Goal: Complete application form

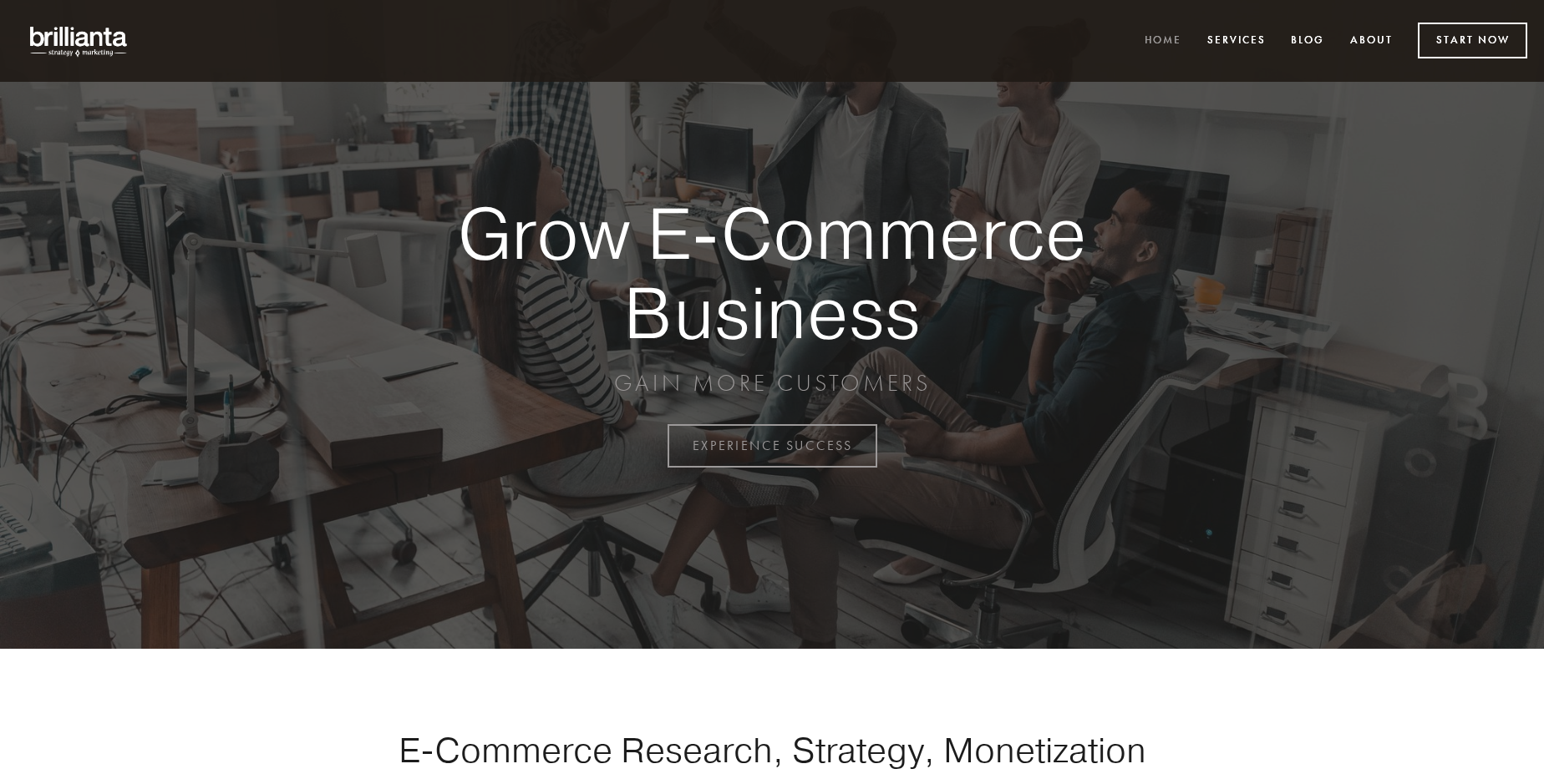
scroll to position [4378, 0]
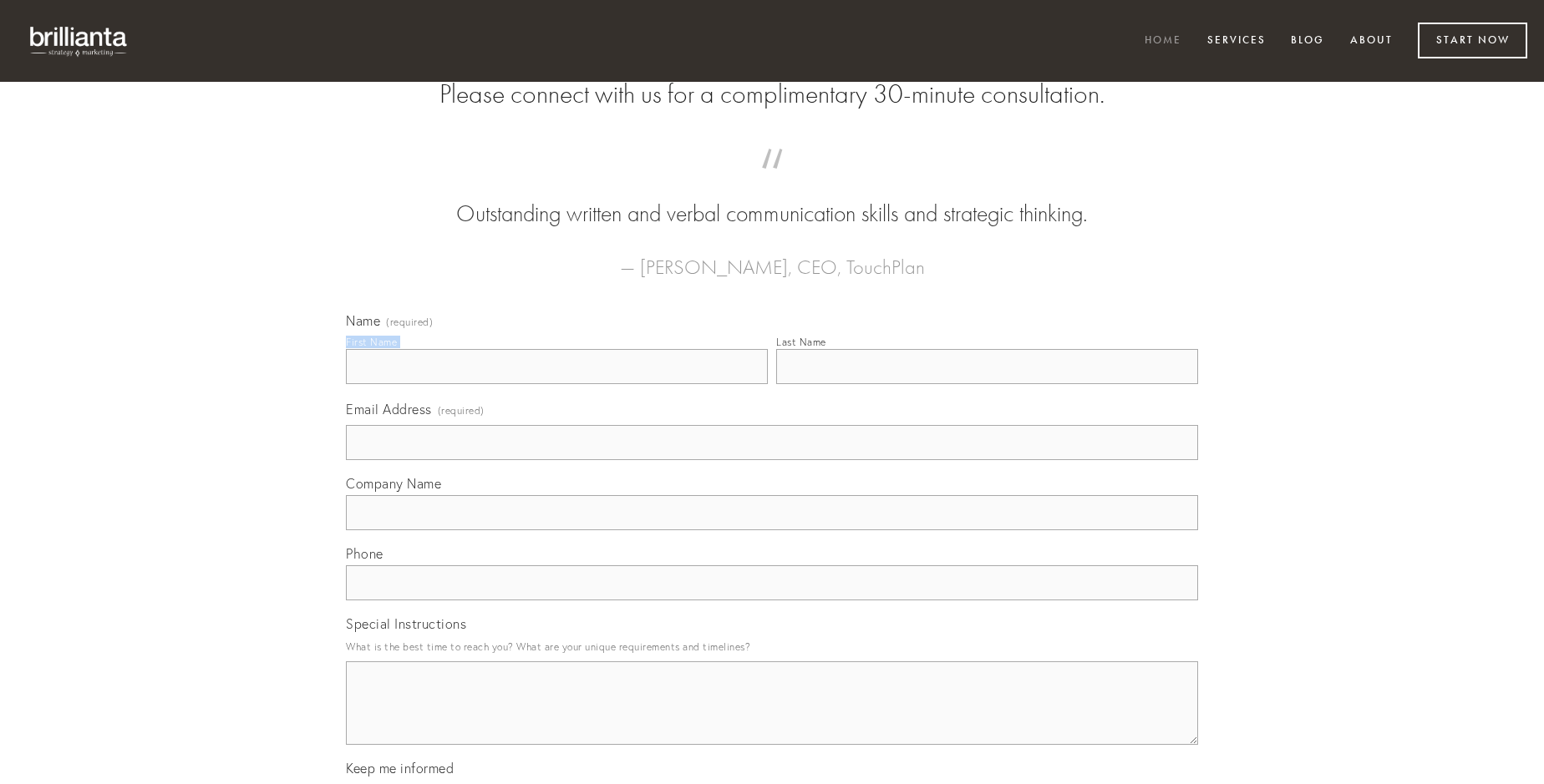
type input "[PERSON_NAME]"
click at [986, 384] on input "Last Name" at bounding box center [986, 367] width 422 height 35
type input "[PERSON_NAME]"
click at [772, 460] on input "Email Address (required)" at bounding box center [772, 443] width 852 height 35
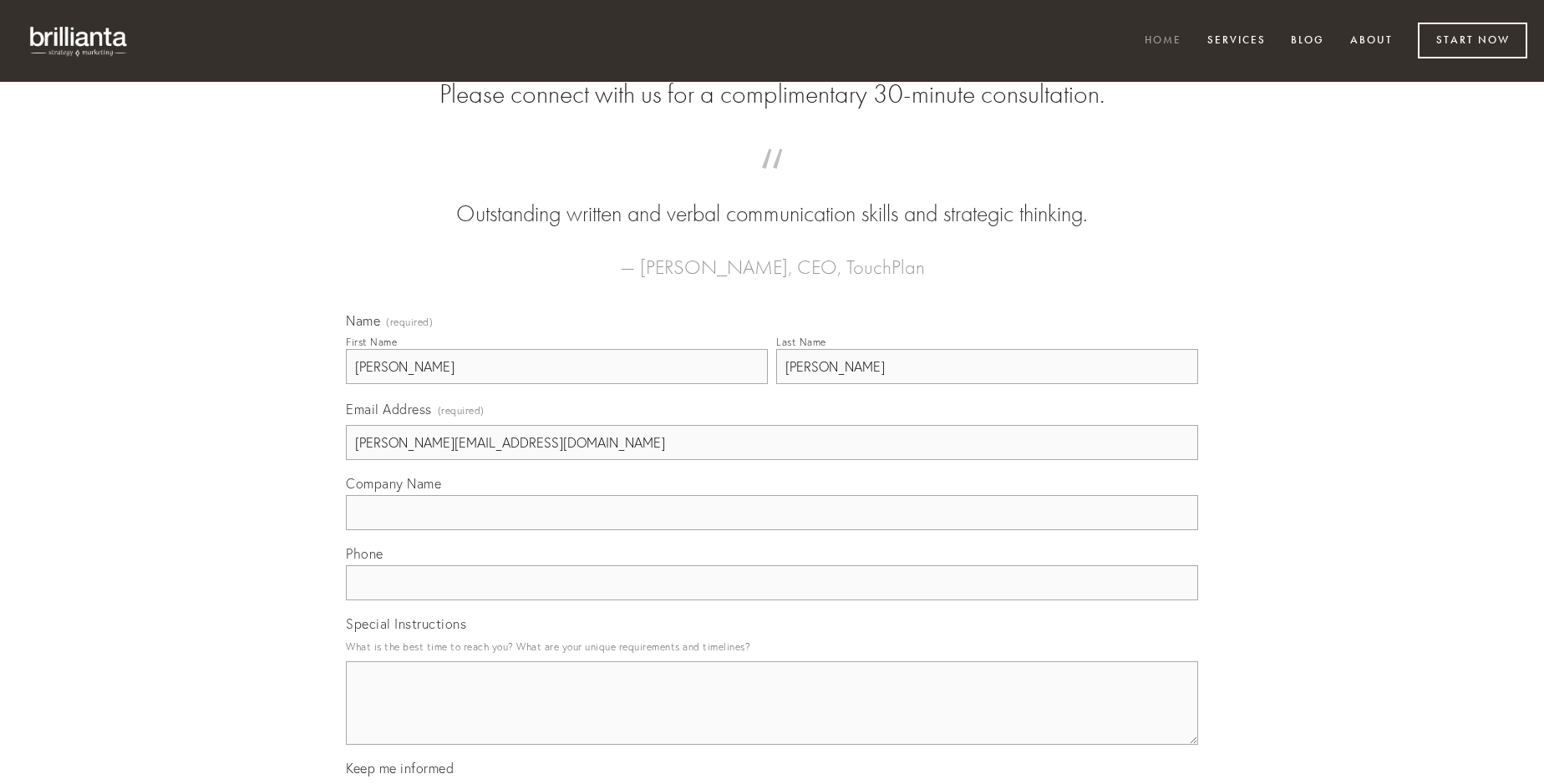
type input "[PERSON_NAME][EMAIL_ADDRESS][DOMAIN_NAME]"
click at [772, 531] on input "Company Name" at bounding box center [772, 513] width 852 height 35
type input "advenio"
click at [772, 601] on input "text" at bounding box center [772, 583] width 852 height 35
click at [772, 718] on textarea "Special Instructions" at bounding box center [772, 703] width 852 height 84
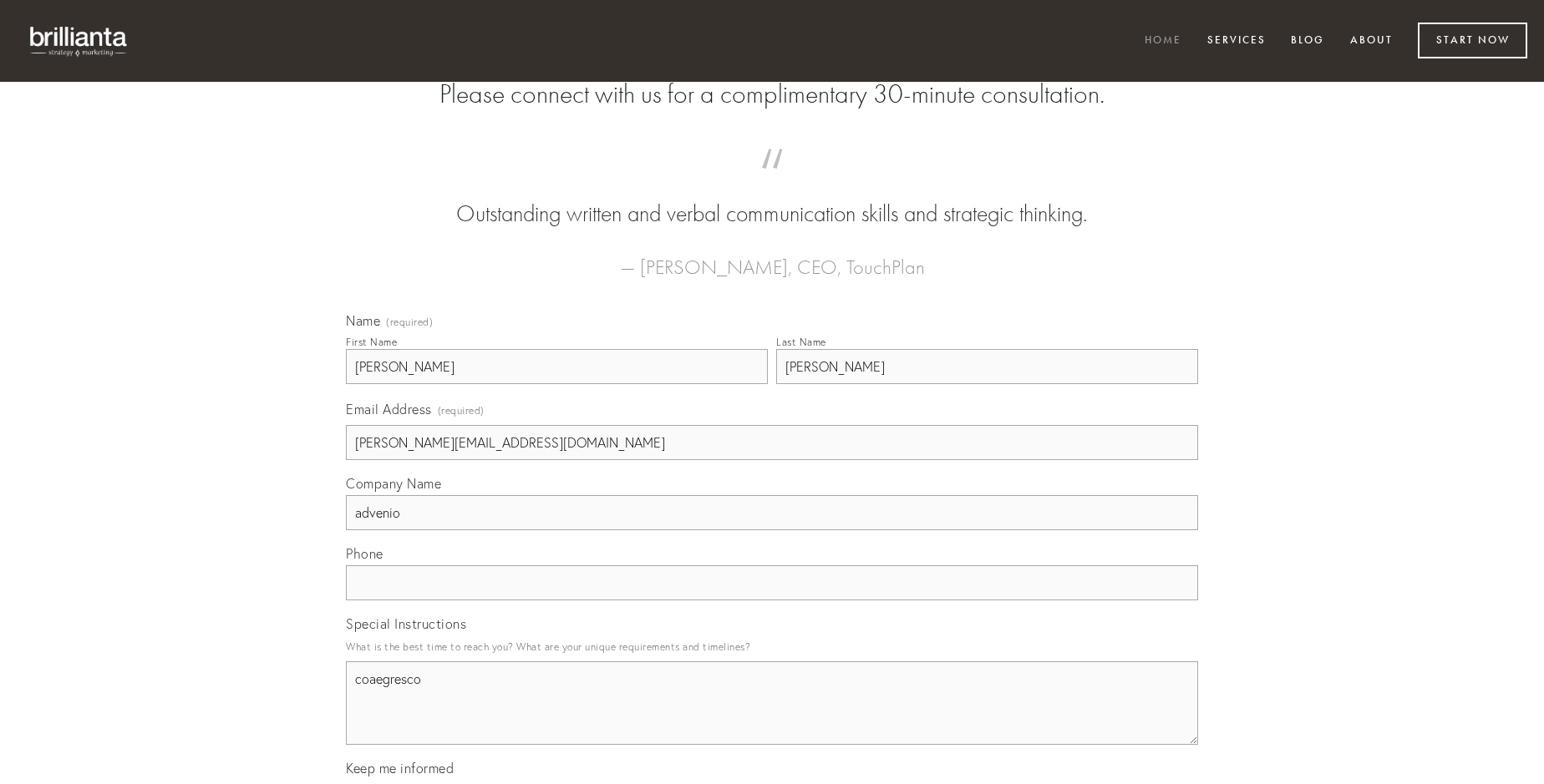
type textarea "coaegresco"
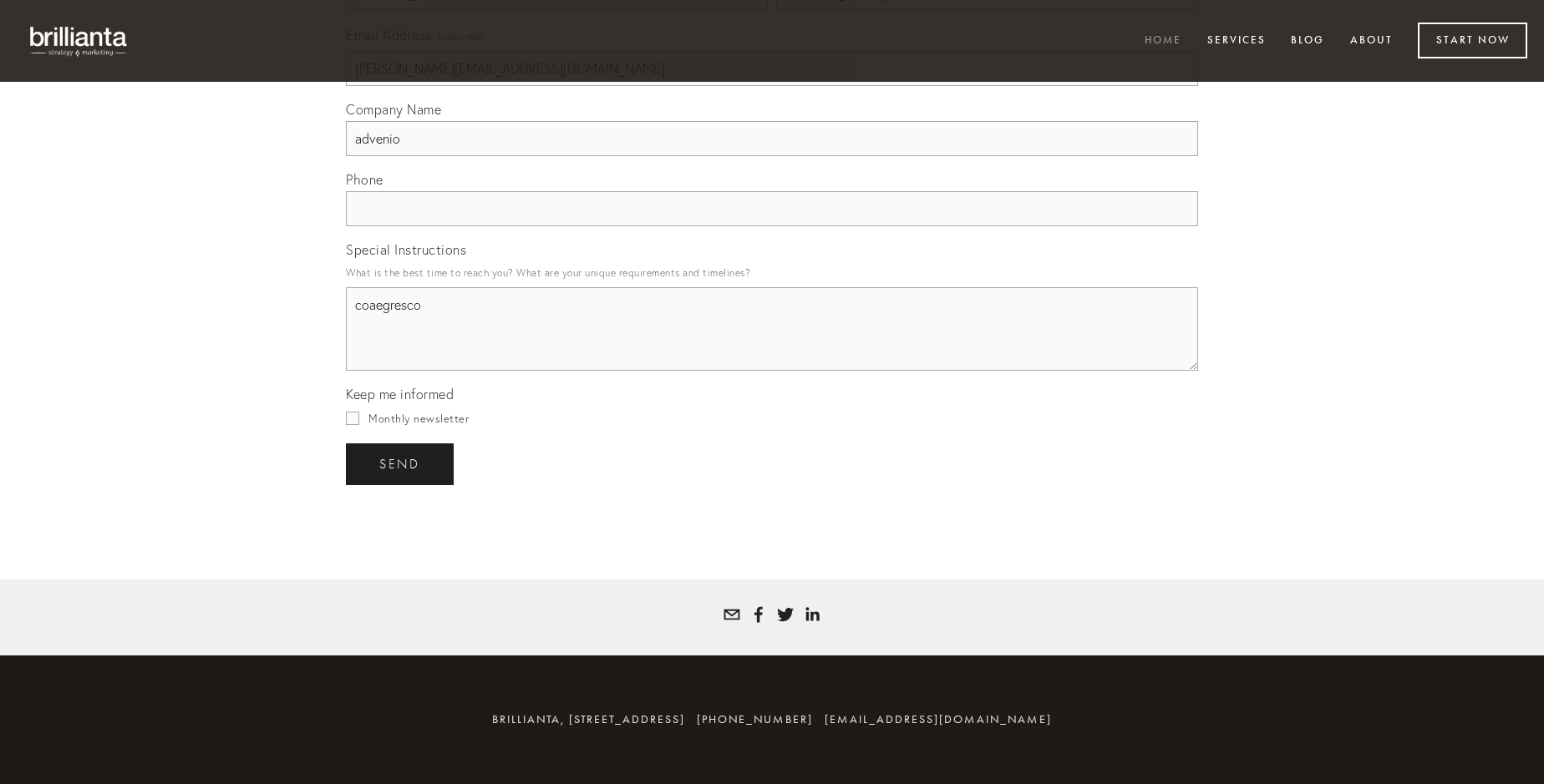
click at [401, 464] on span "send" at bounding box center [400, 465] width 41 height 15
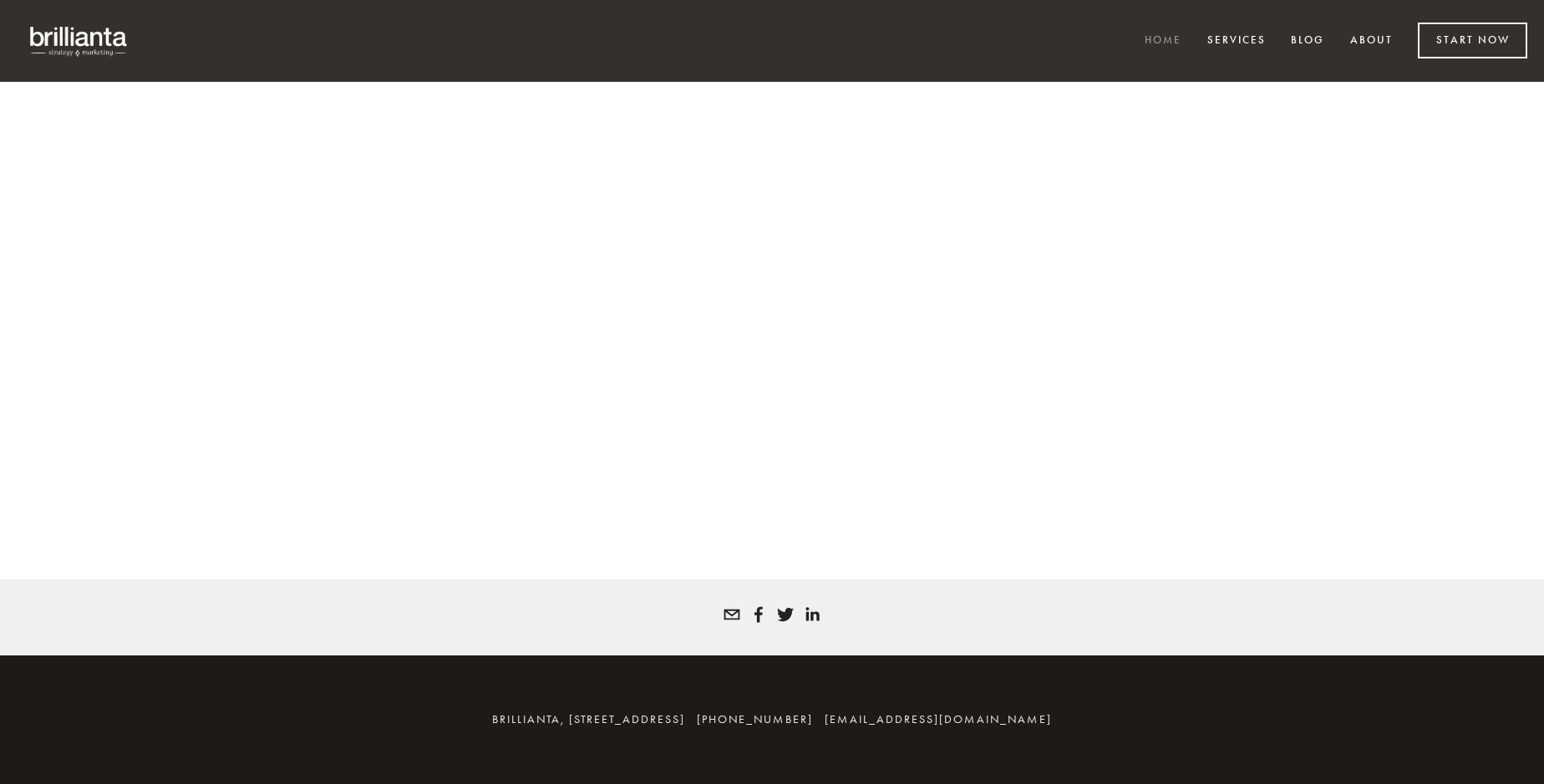
scroll to position [4355, 0]
